Goal: Book appointment/travel/reservation

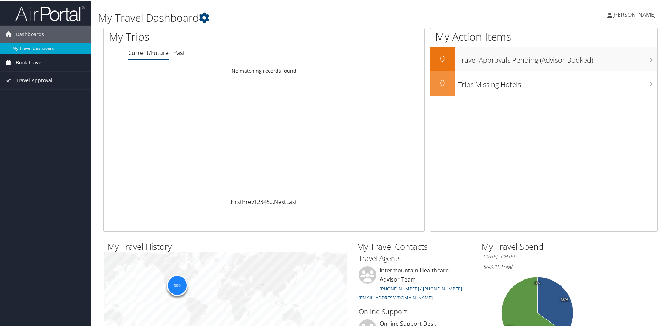
click at [40, 61] on span "Book Travel" at bounding box center [29, 62] width 27 height 18
click at [46, 87] on link "Book/Manage Online Trips" at bounding box center [45, 86] width 91 height 11
